Goal: Find specific page/section: Find specific page/section

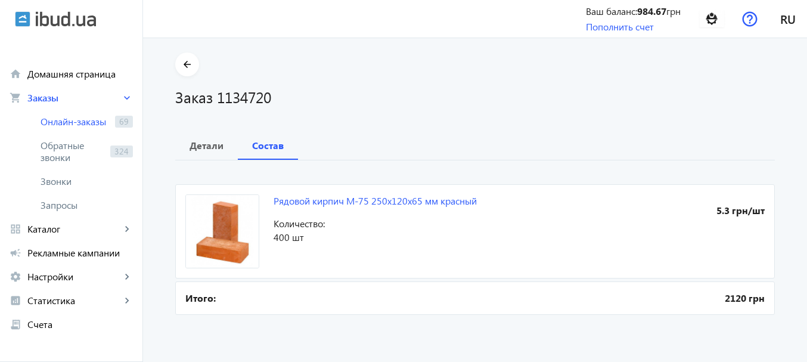
click at [415, 73] on section "arrow_back Заказ 1134720" at bounding box center [475, 79] width 600 height 55
